Goal: Navigation & Orientation: Go to known website

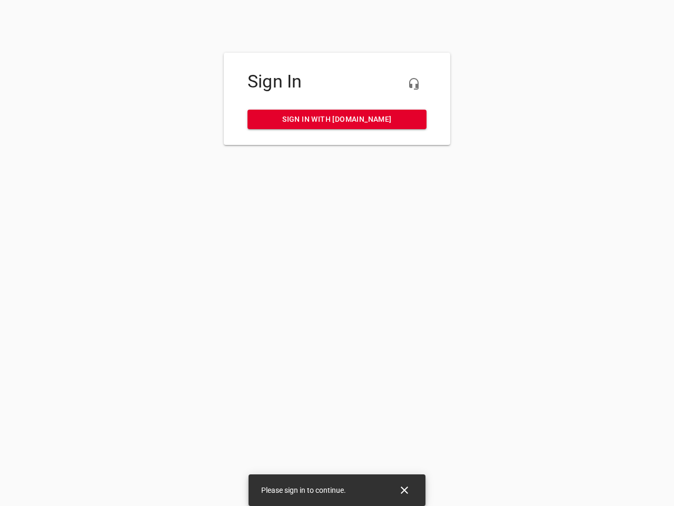
click at [414, 84] on icon "button" at bounding box center [414, 83] width 13 height 13
click at [404, 490] on icon "Close" at bounding box center [404, 489] width 7 height 7
